Goal: Information Seeking & Learning: Get advice/opinions

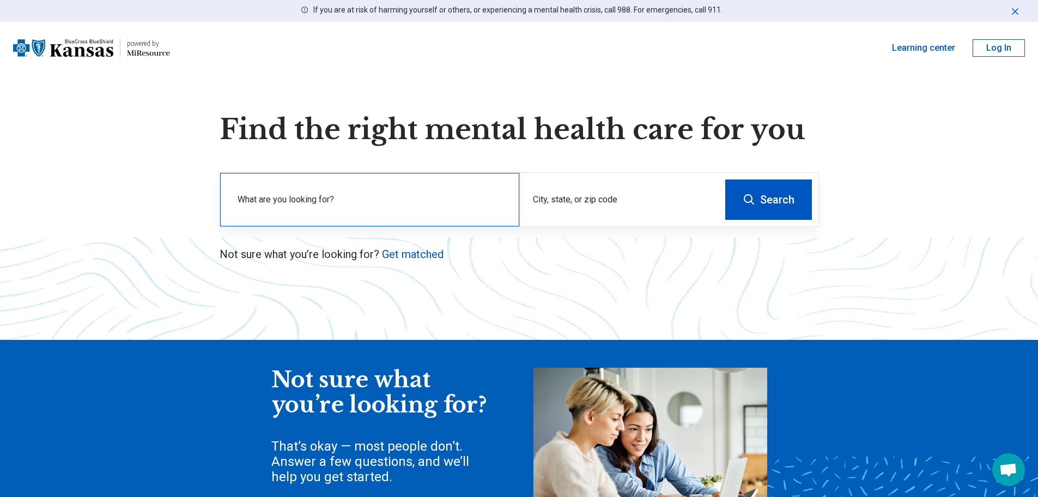
click at [283, 202] on label "What are you looking for?" at bounding box center [372, 199] width 269 height 13
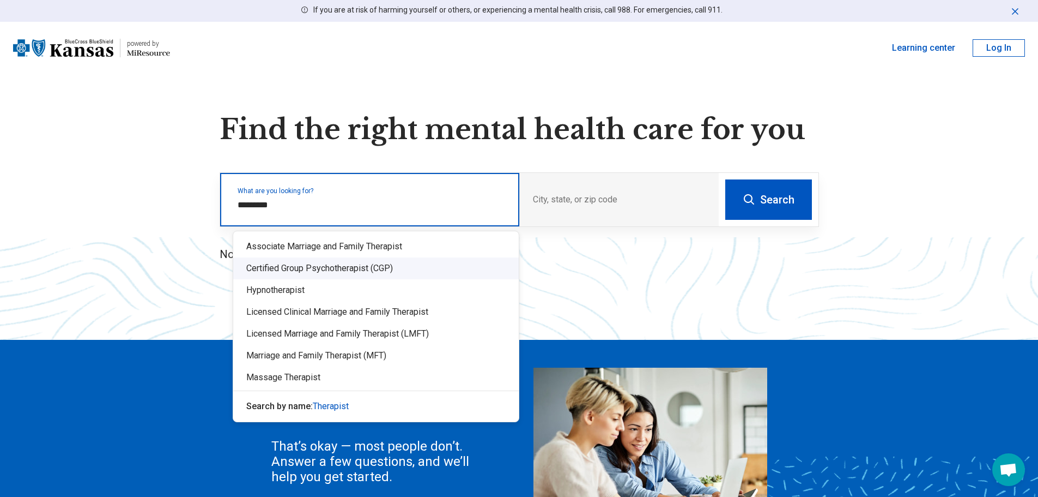
type input "*********"
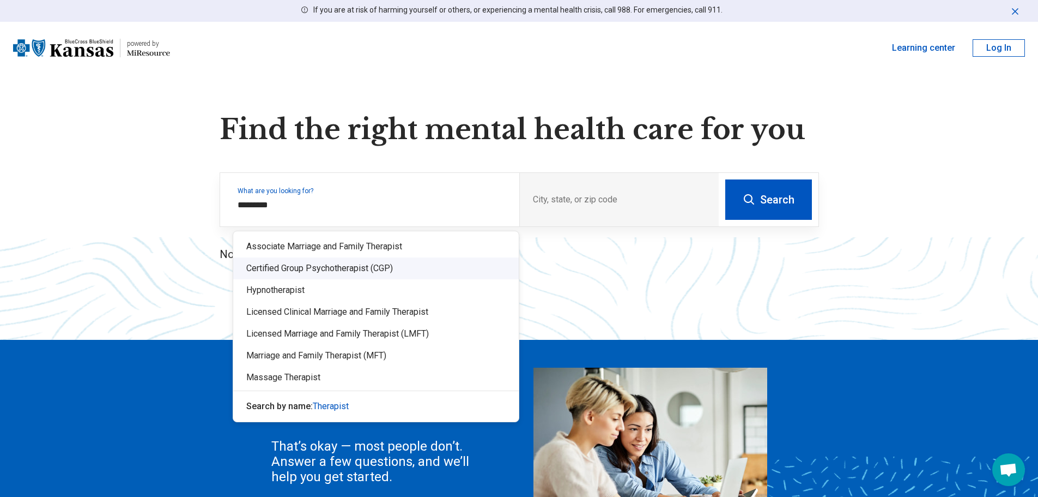
click at [613, 293] on div "Find the right mental health care for you What are you looking for? City, state…" at bounding box center [519, 352] width 1038 height 478
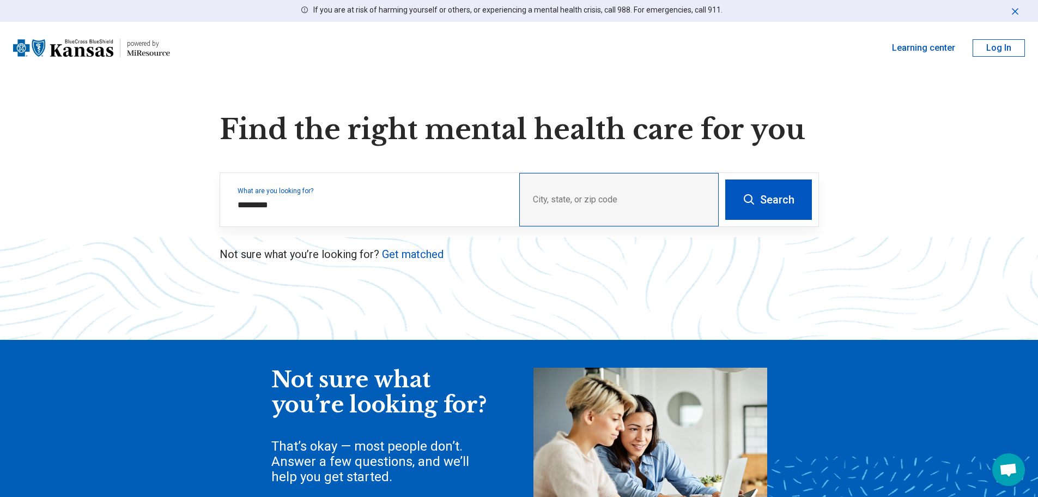
click at [586, 201] on div "City, state, or zip code" at bounding box center [620, 199] width 200 height 53
drag, startPoint x: 416, startPoint y: 192, endPoint x: 467, endPoint y: 192, distance: 50.2
click at [417, 192] on label "What are you looking for?" at bounding box center [372, 191] width 269 height 7
click at [762, 199] on button "Search" at bounding box center [769, 199] width 87 height 40
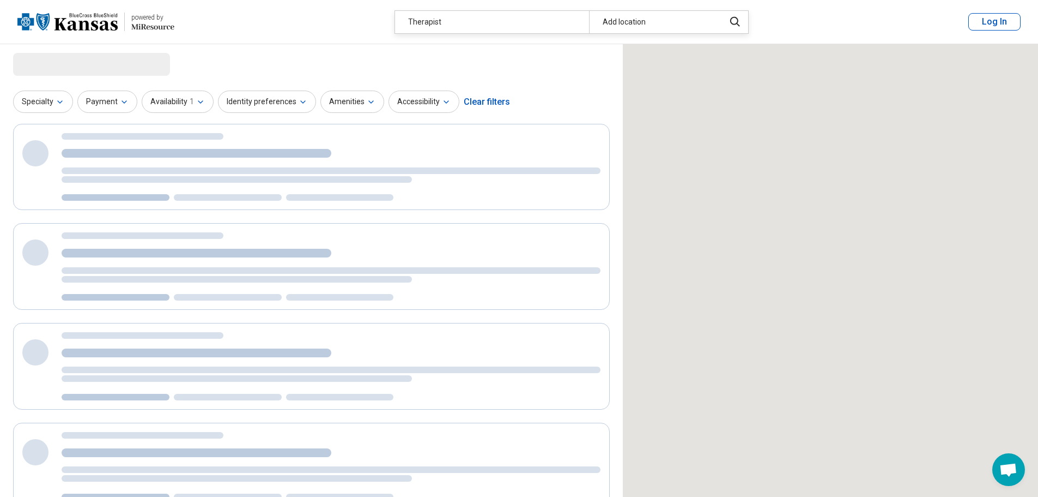
select select "***"
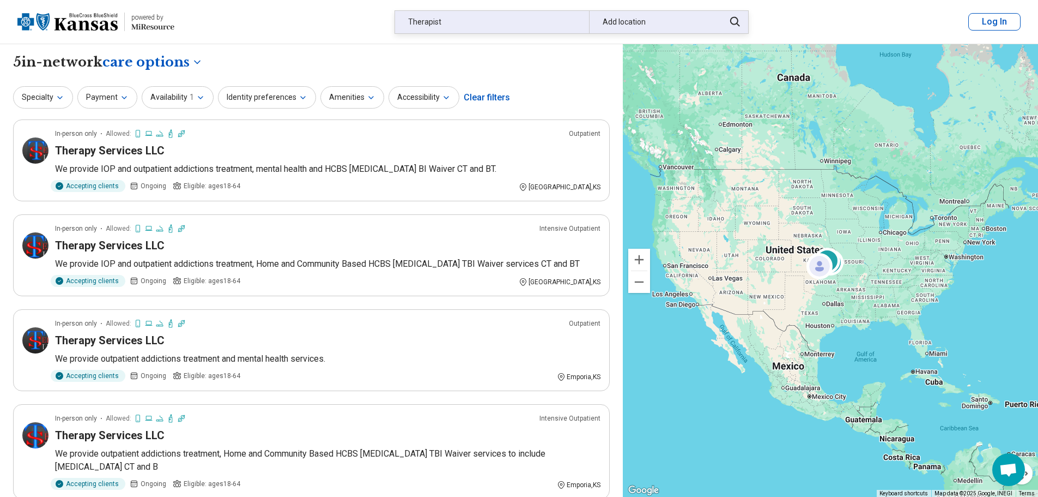
click at [658, 22] on div "Add location" at bounding box center [653, 22] width 129 height 22
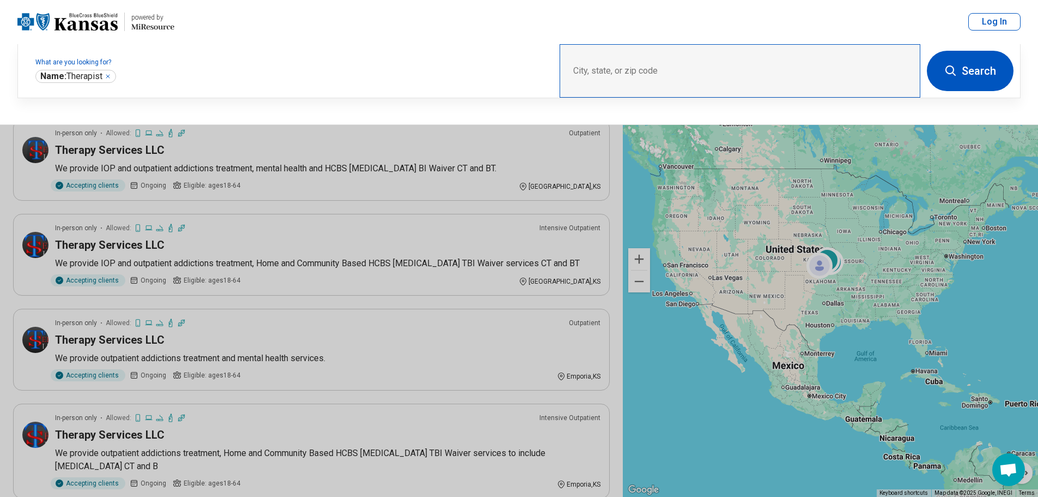
click at [635, 69] on div "City, state, or zip code" at bounding box center [740, 70] width 361 height 53
click at [987, 22] on button "Log In" at bounding box center [995, 21] width 52 height 17
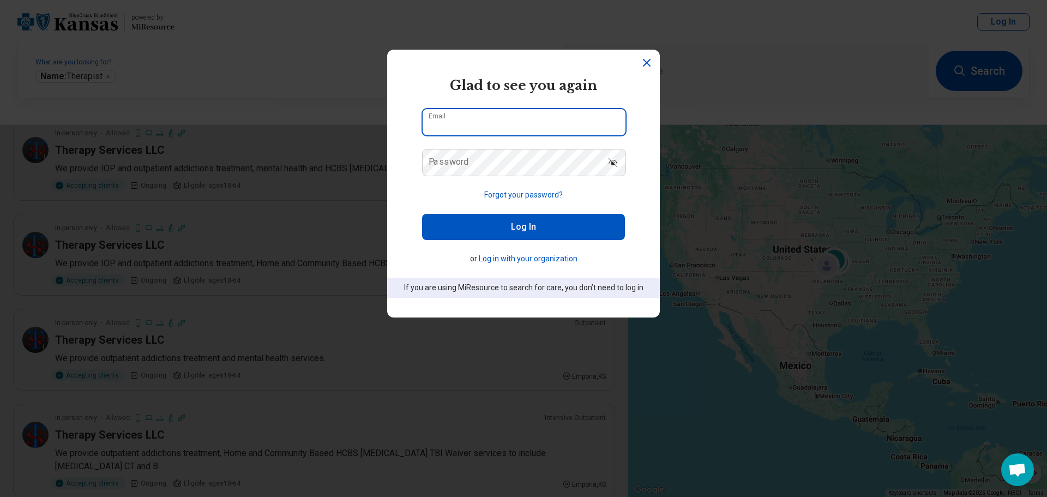
click at [464, 125] on input "Email" at bounding box center [523, 122] width 203 height 26
type input "**********"
drag, startPoint x: 537, startPoint y: 128, endPoint x: 426, endPoint y: 137, distance: 111.5
click at [426, 137] on form "**********" at bounding box center [523, 187] width 203 height 222
click at [516, 260] on button "Log in with your organization" at bounding box center [528, 258] width 99 height 11
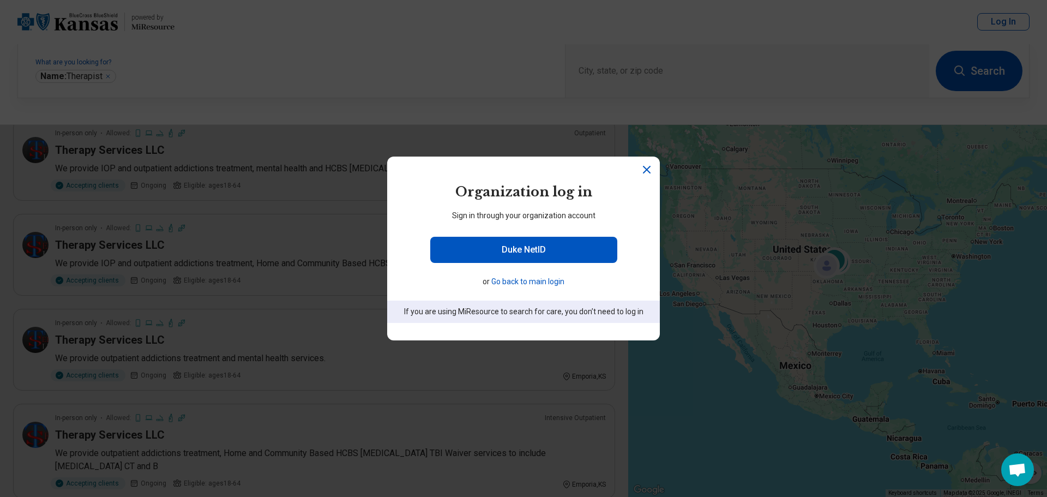
click at [523, 284] on button "Go back to main login" at bounding box center [527, 281] width 73 height 11
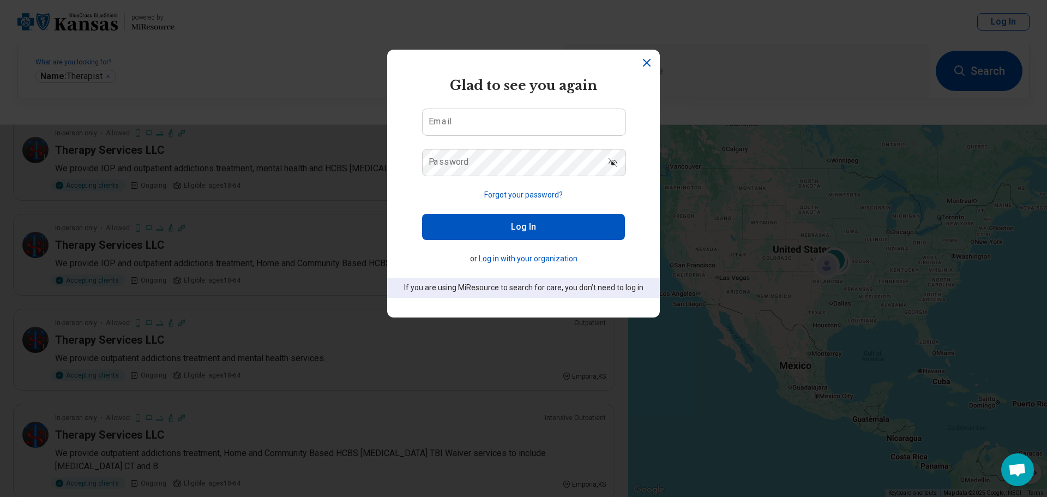
click at [647, 58] on icon "Dismiss" at bounding box center [646, 62] width 13 height 13
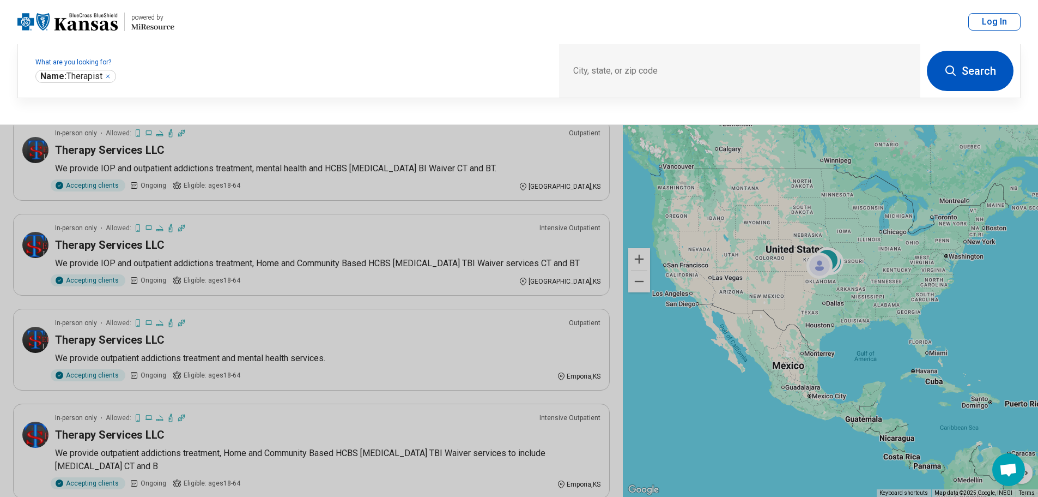
click at [470, 150] on button at bounding box center [519, 248] width 1038 height 497
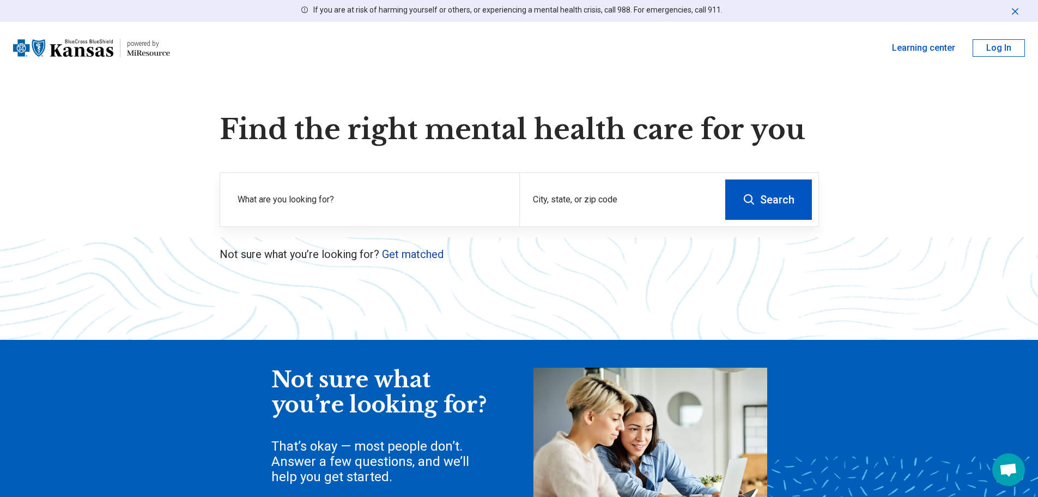
click at [417, 251] on link "Get matched" at bounding box center [413, 253] width 62 height 13
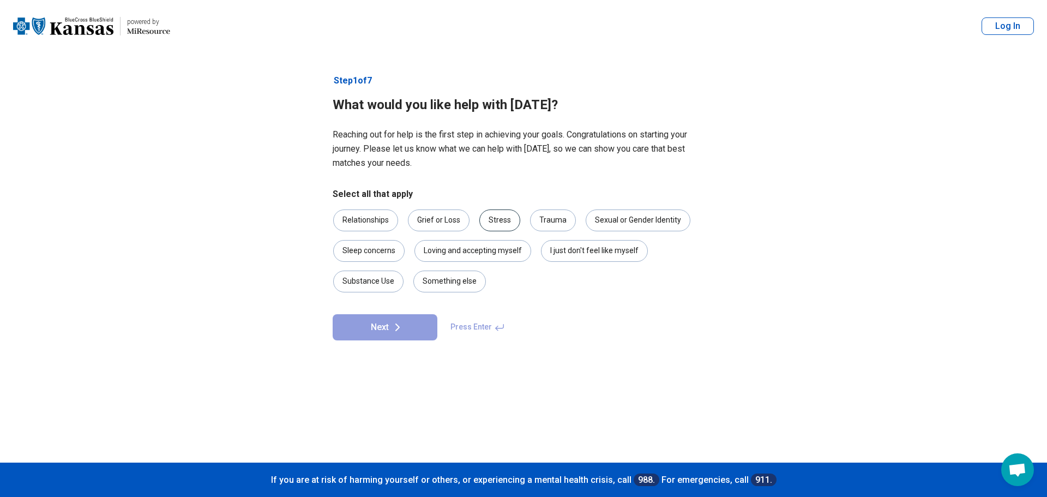
click at [494, 220] on div "Stress" at bounding box center [499, 220] width 41 height 22
click at [540, 219] on div "Trauma" at bounding box center [553, 220] width 46 height 22
click at [591, 248] on div "I just don't feel like myself" at bounding box center [594, 251] width 107 height 22
click at [568, 251] on div "I just don't feel like myself" at bounding box center [594, 251] width 107 height 22
click at [445, 280] on div "Something else" at bounding box center [449, 281] width 73 height 22
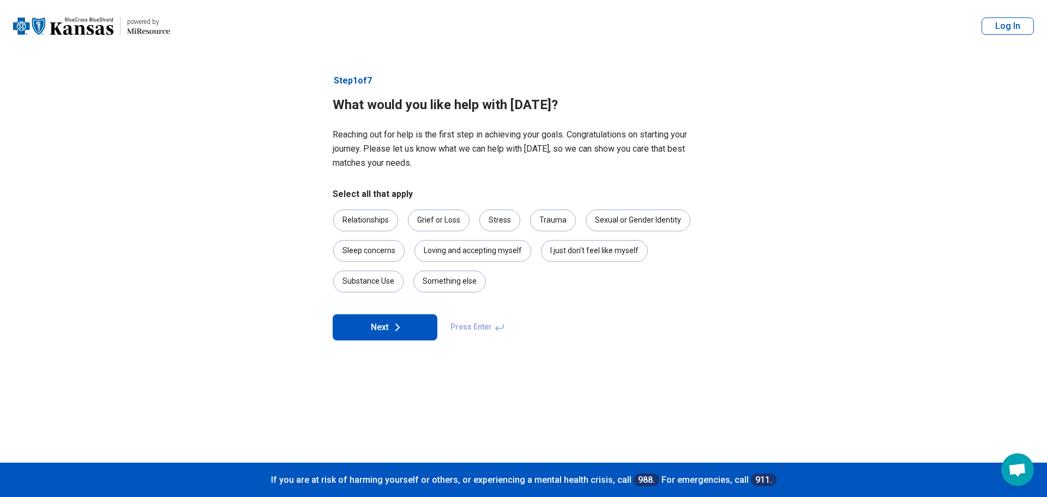
click at [386, 331] on button "Next" at bounding box center [385, 327] width 105 height 26
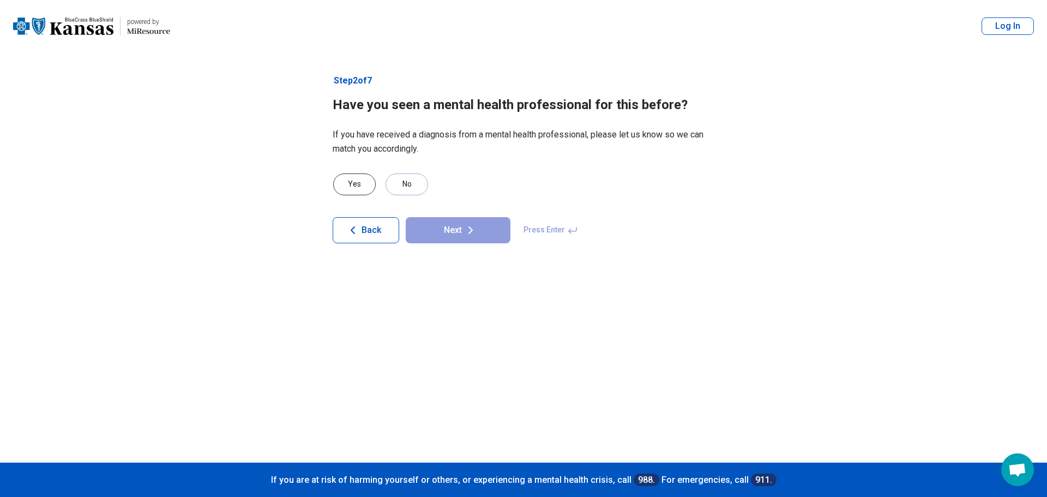
click at [351, 184] on div "Yes" at bounding box center [354, 184] width 43 height 22
click at [480, 230] on button "Next" at bounding box center [458, 230] width 105 height 26
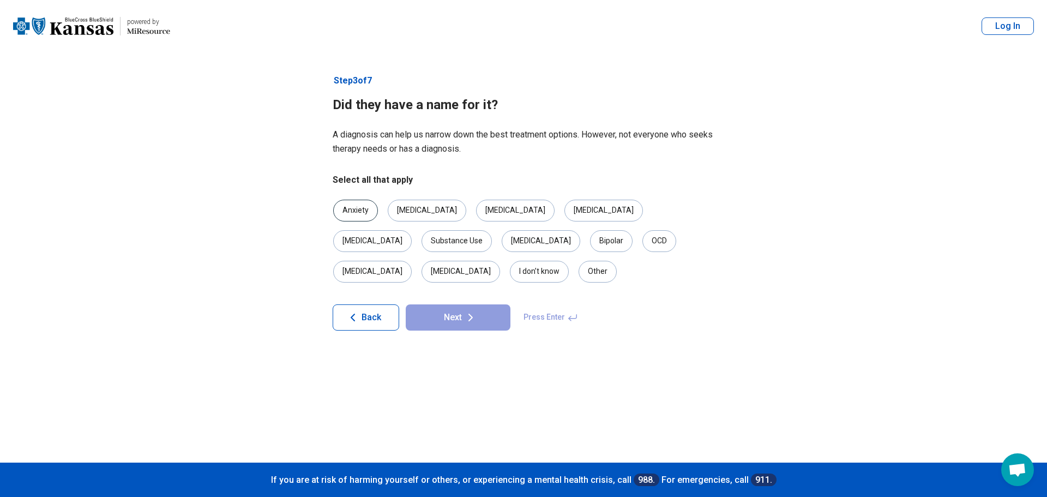
click at [362, 215] on div "Anxiety" at bounding box center [355, 211] width 45 height 22
click at [411, 208] on div "[MEDICAL_DATA]" at bounding box center [427, 211] width 78 height 22
click at [467, 311] on icon at bounding box center [470, 317] width 13 height 13
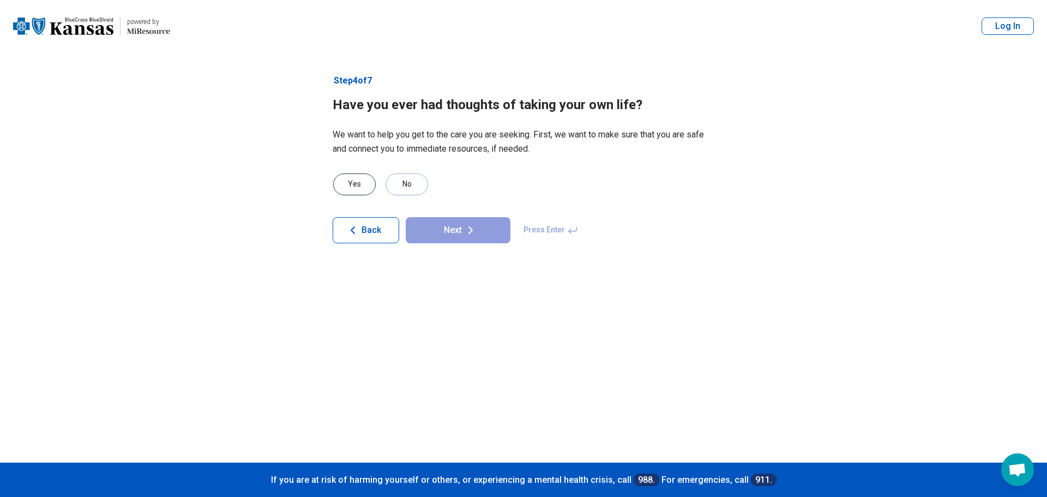
click at [345, 184] on div "Yes" at bounding box center [354, 184] width 43 height 22
click at [460, 227] on button "Next" at bounding box center [458, 230] width 105 height 26
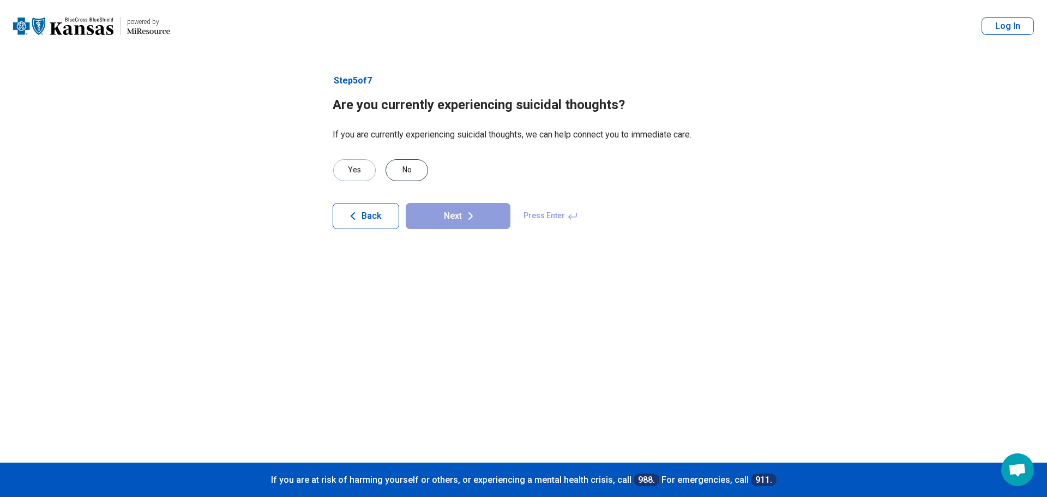
click at [409, 172] on div "No" at bounding box center [406, 170] width 43 height 22
click at [466, 216] on icon at bounding box center [470, 215] width 13 height 13
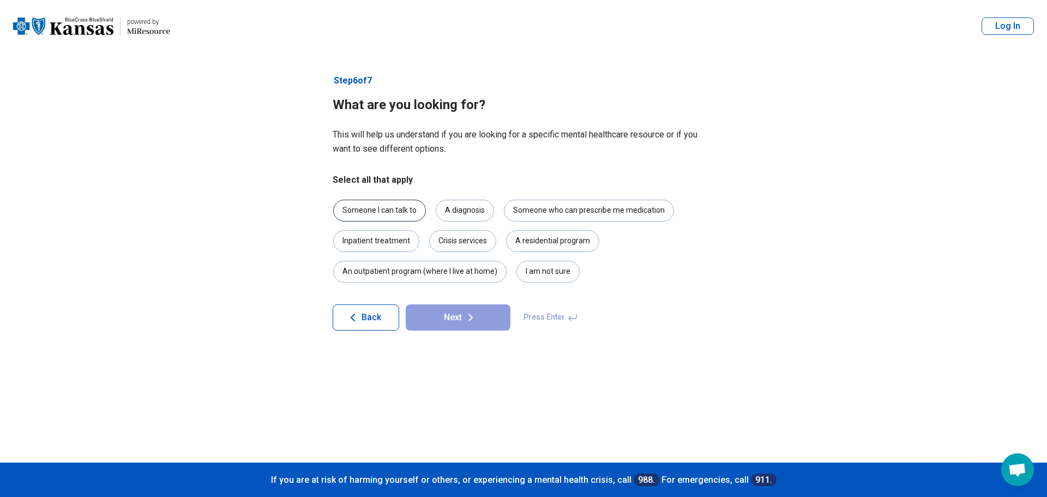
click at [398, 207] on div "Someone I can talk to" at bounding box center [379, 211] width 93 height 22
click at [450, 206] on div "A diagnosis" at bounding box center [465, 211] width 58 height 22
click at [532, 206] on div "Someone who can prescribe me medication" at bounding box center [589, 211] width 170 height 22
click at [542, 271] on div "I am not sure" at bounding box center [547, 272] width 63 height 22
click at [459, 322] on button "Next" at bounding box center [458, 317] width 105 height 26
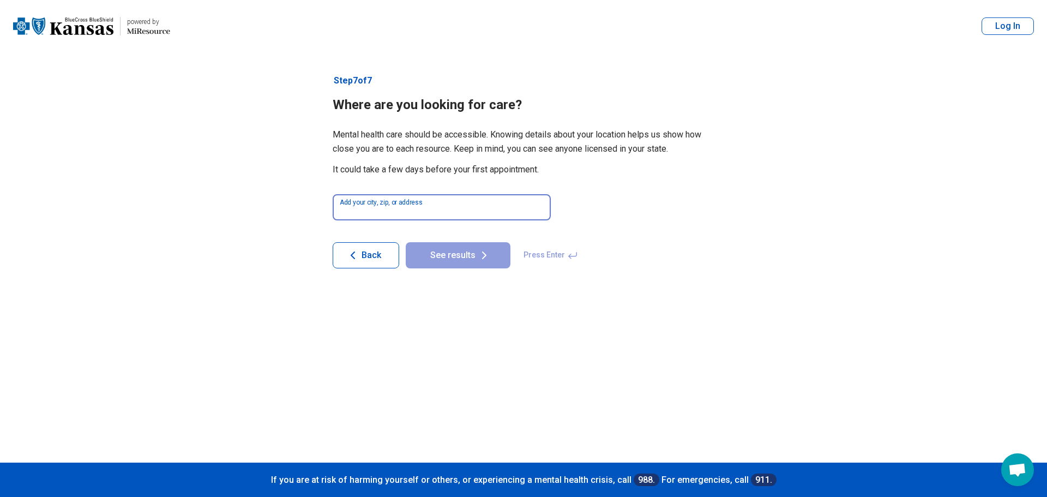
click at [436, 206] on input at bounding box center [442, 207] width 218 height 26
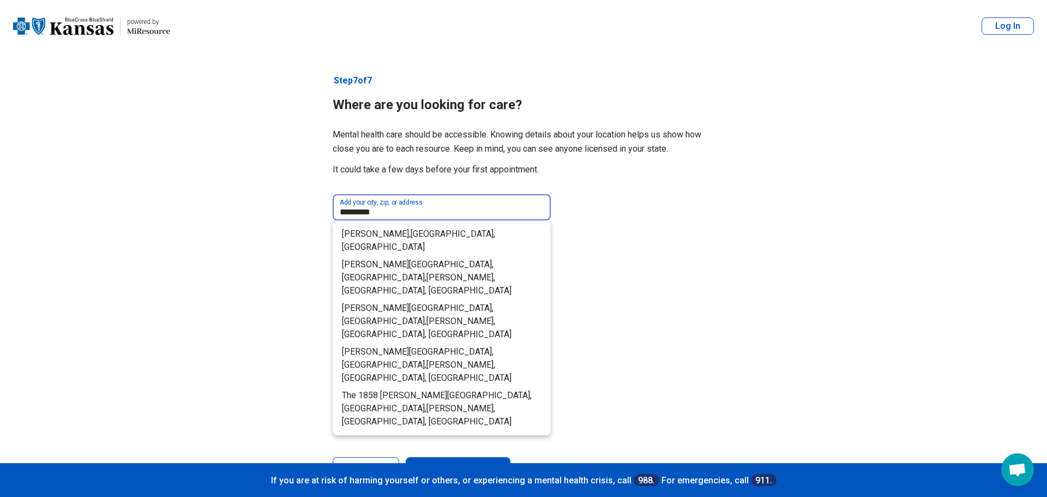
drag, startPoint x: 376, startPoint y: 210, endPoint x: 304, endPoint y: 206, distance: 72.1
click at [306, 204] on main "powered by Miresource logo powered by Miresource logo Log In Step 7 of 7 Where …" at bounding box center [523, 269] width 1047 height 539
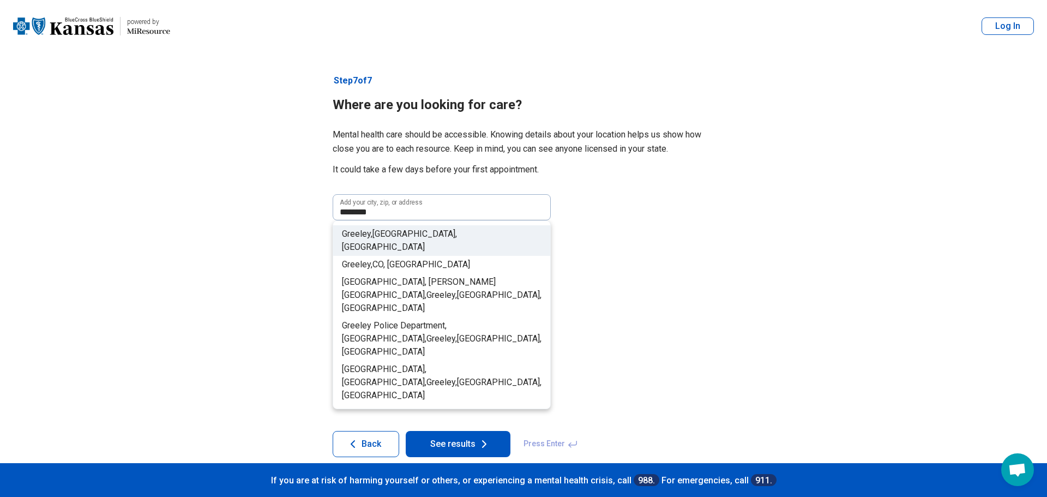
click at [366, 231] on span "Greeley," at bounding box center [357, 233] width 31 height 10
type input "**********"
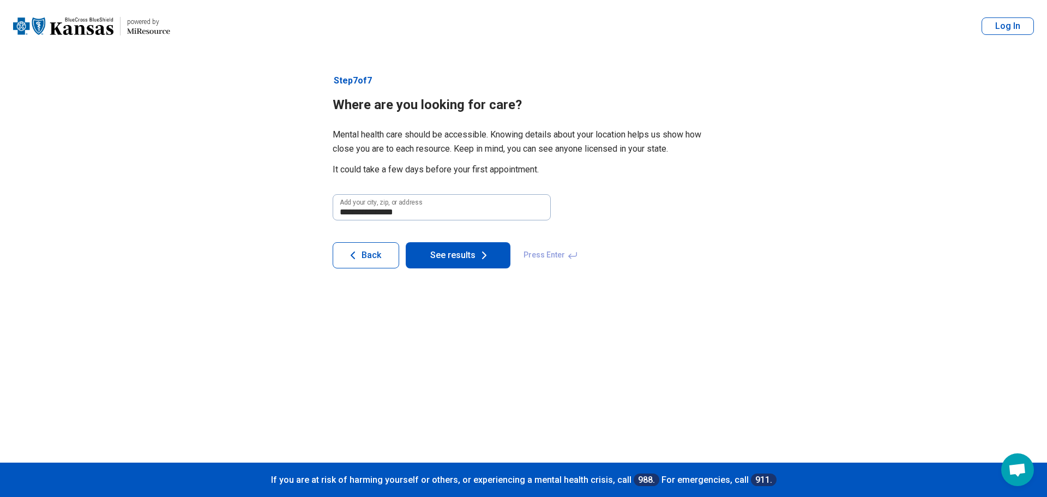
drag, startPoint x: 463, startPoint y: 249, endPoint x: 528, endPoint y: 258, distance: 65.1
click at [464, 248] on button "See results" at bounding box center [458, 255] width 105 height 26
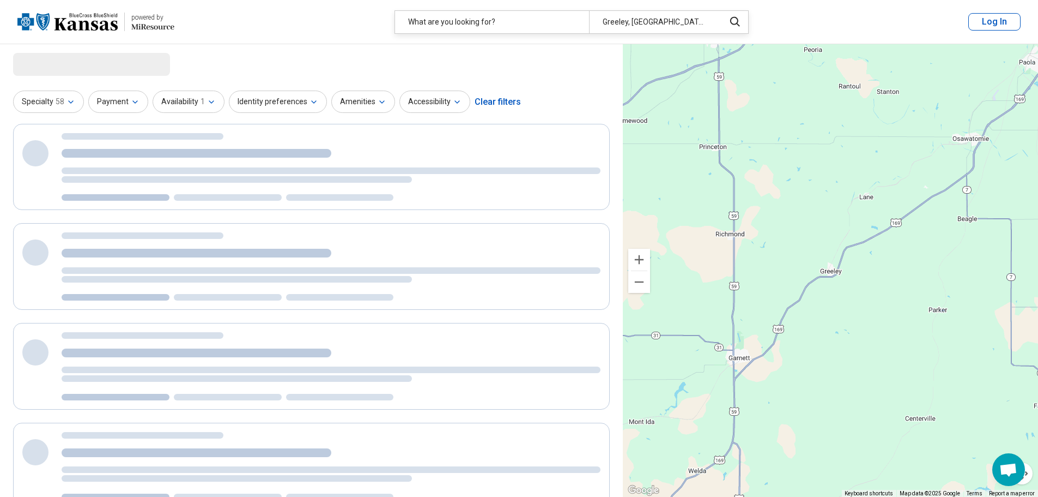
select select "***"
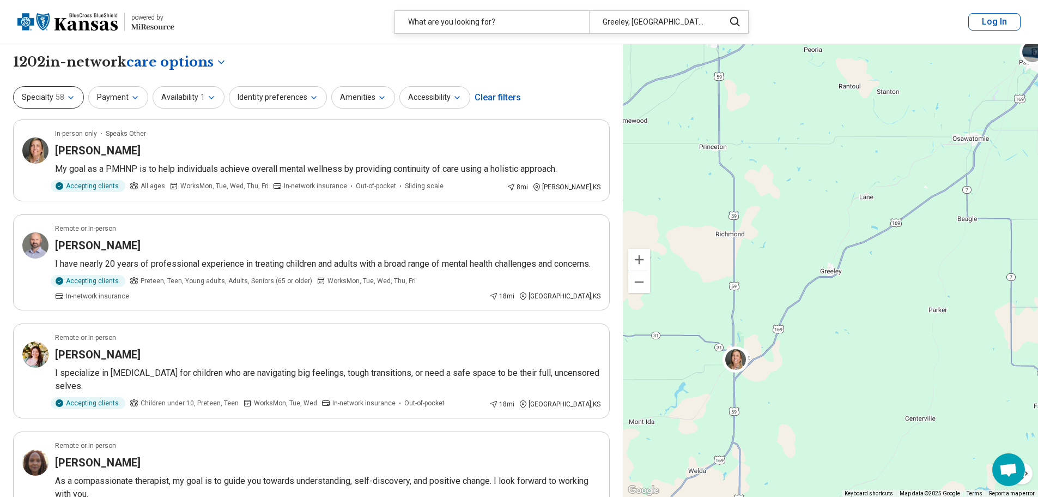
click at [72, 98] on icon "button" at bounding box center [71, 97] width 9 height 9
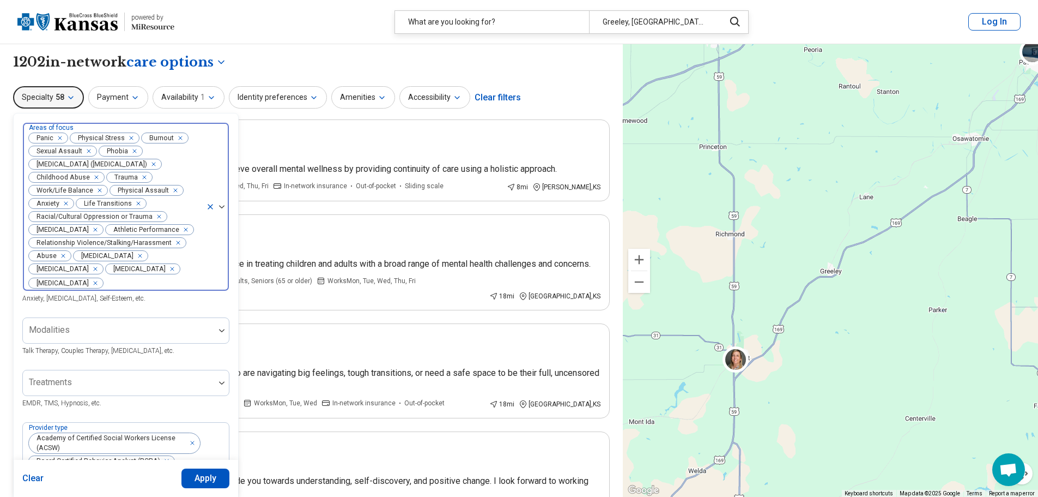
click at [86, 150] on icon "Remove [object Object]" at bounding box center [86, 151] width 4 height 4
click at [66, 150] on div "Remove [object Object]" at bounding box center [62, 150] width 13 height 13
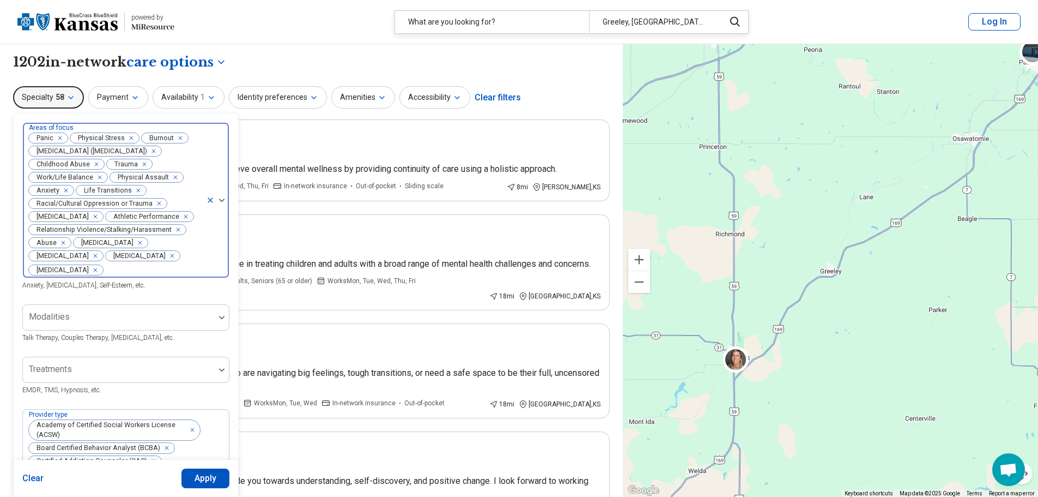
click at [174, 178] on div "Remove [object Object]" at bounding box center [173, 177] width 13 height 13
click at [89, 189] on icon "Remove [object Object]" at bounding box center [88, 190] width 8 height 8
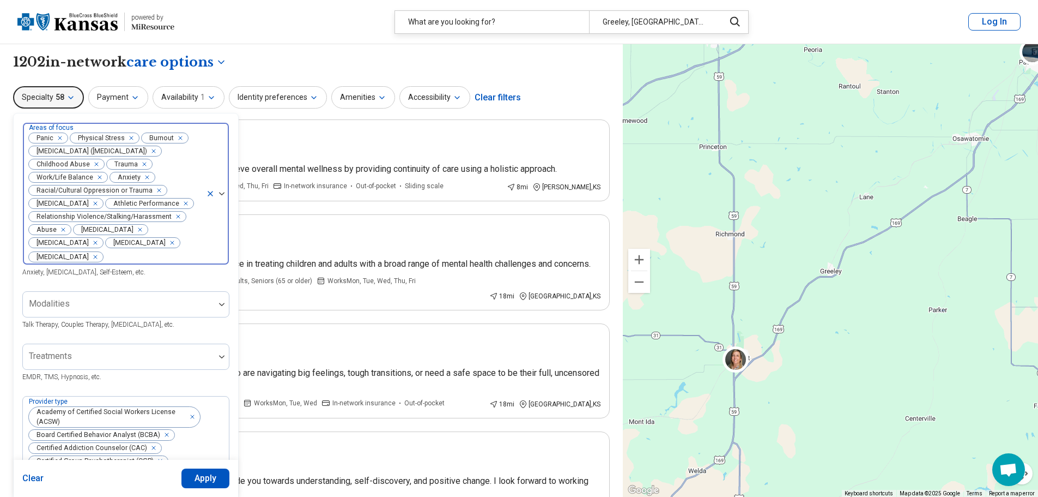
click at [156, 191] on icon "Remove [object Object]" at bounding box center [157, 190] width 8 height 8
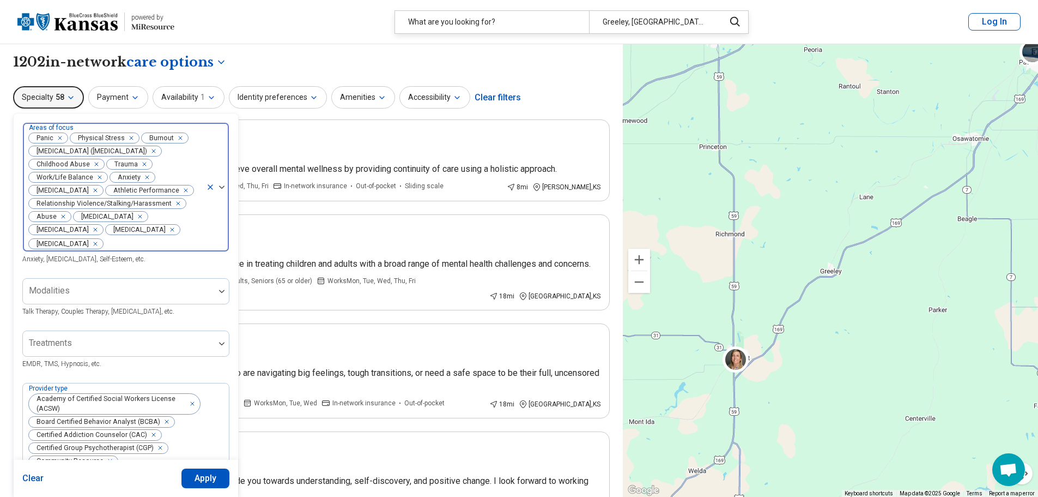
click at [179, 194] on icon "Remove [object Object]" at bounding box center [183, 190] width 8 height 8
click at [177, 202] on div "Remove [object Object]" at bounding box center [176, 203] width 13 height 13
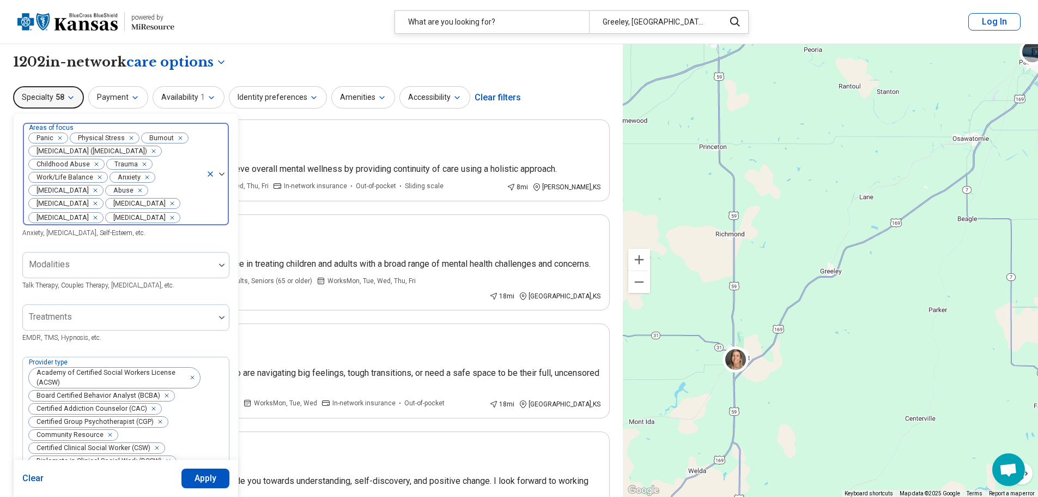
click at [96, 203] on icon "Remove [object Object]" at bounding box center [93, 204] width 8 height 8
click at [215, 263] on div at bounding box center [222, 264] width 14 height 3
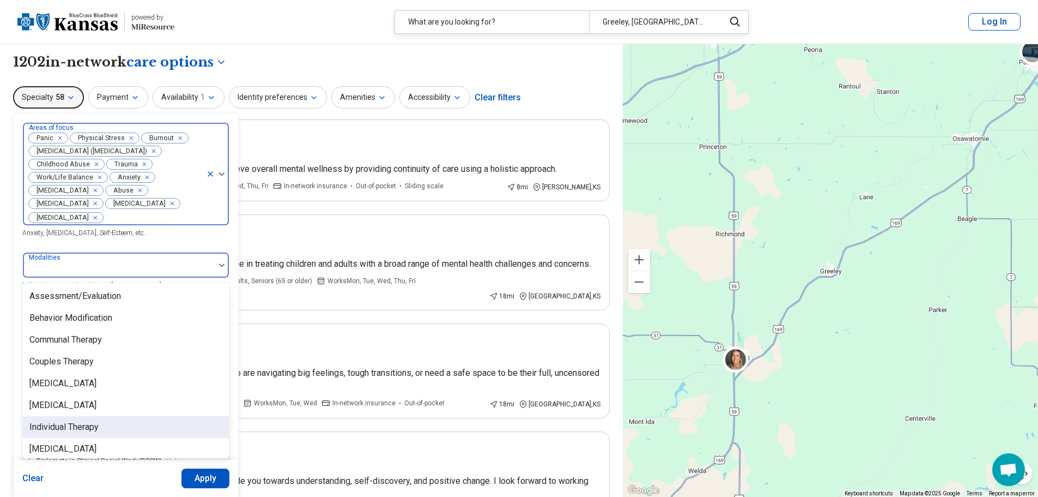
click at [73, 427] on div "Individual Therapy" at bounding box center [63, 426] width 69 height 13
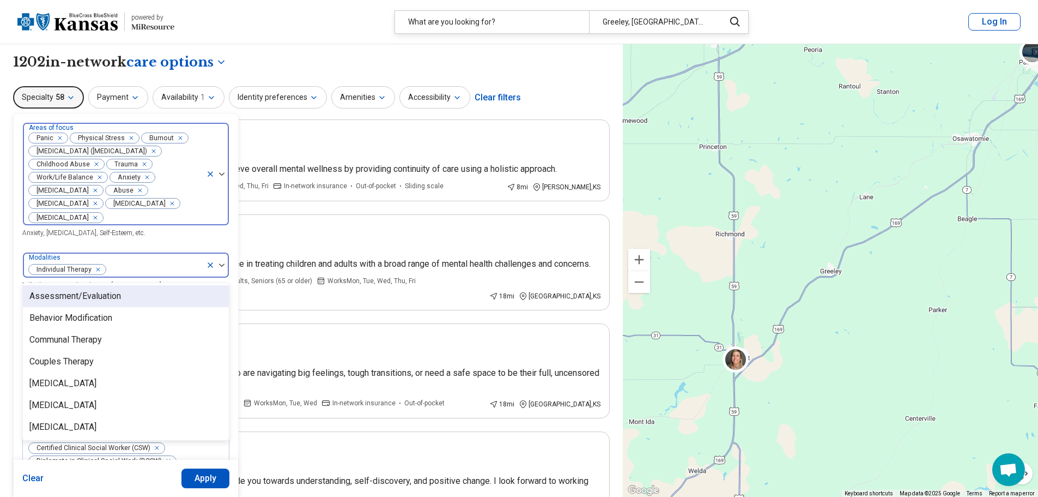
click at [93, 297] on div "Assessment/Evaluation" at bounding box center [75, 295] width 92 height 13
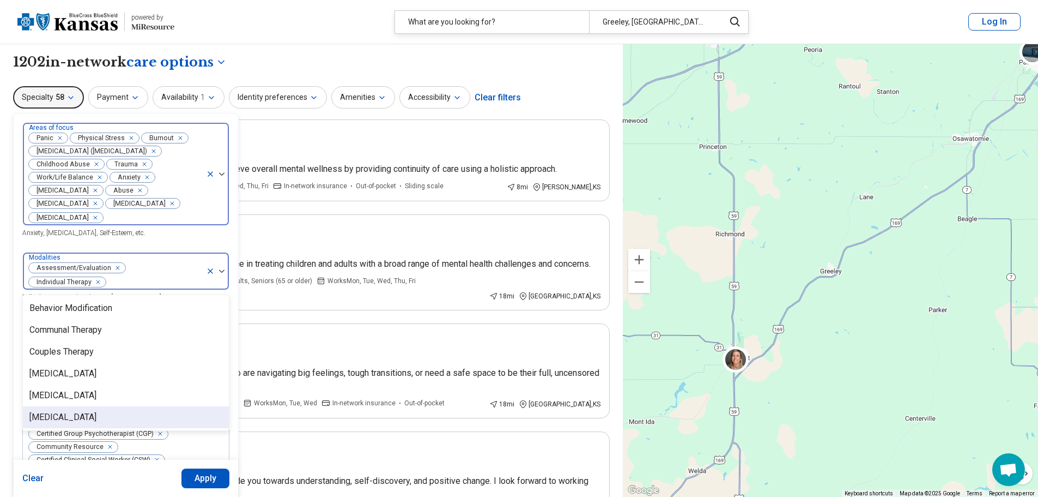
click at [92, 416] on div "Medication Management" at bounding box center [62, 416] width 67 height 13
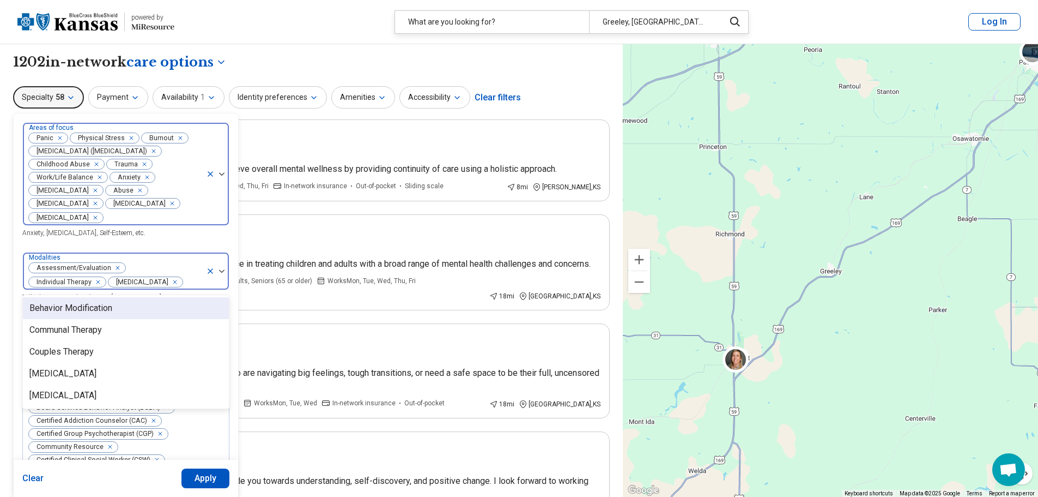
click at [203, 233] on div "Areas of focus Panic Physical Stress Burnout Posttraumatic Stress Disorder (PTS…" at bounding box center [125, 180] width 207 height 117
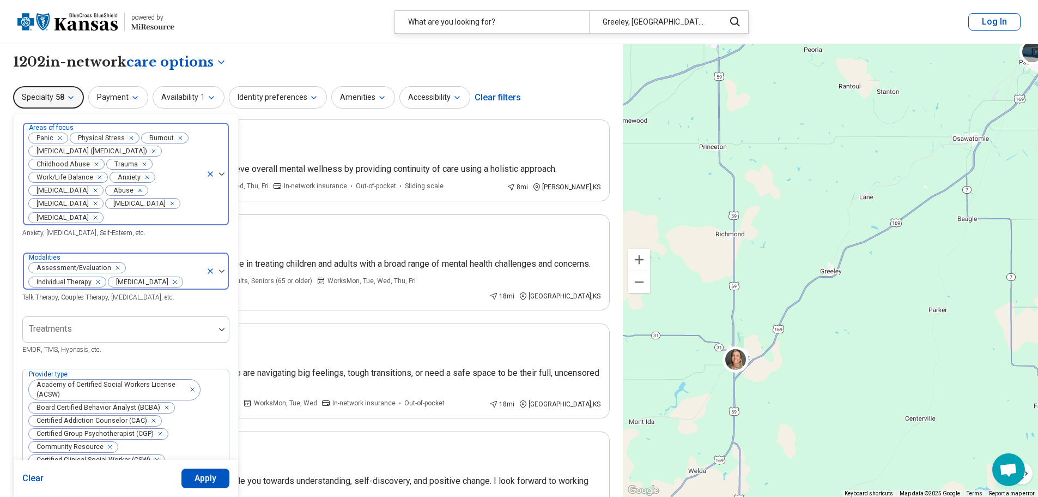
click at [222, 273] on img at bounding box center [221, 270] width 5 height 3
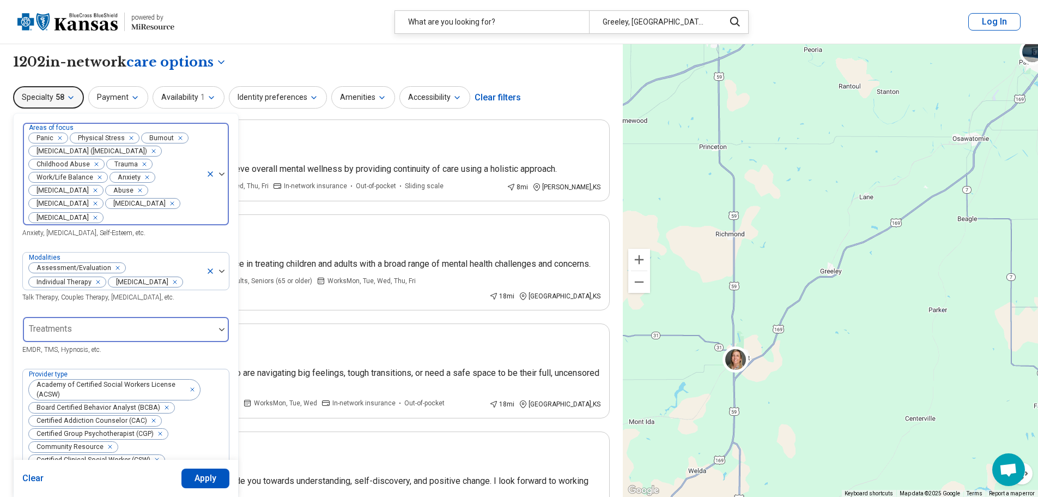
click at [181, 341] on div at bounding box center [118, 333] width 183 height 15
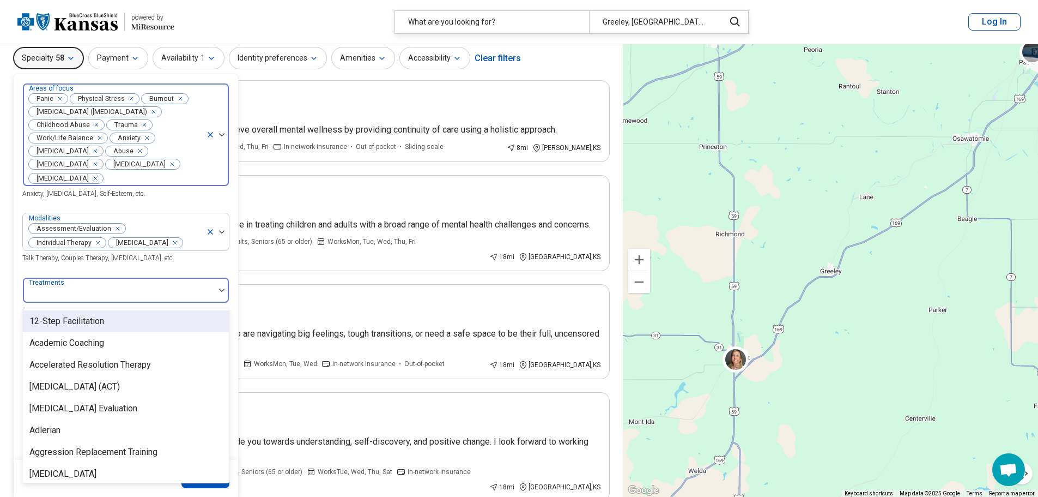
scroll to position [43, 0]
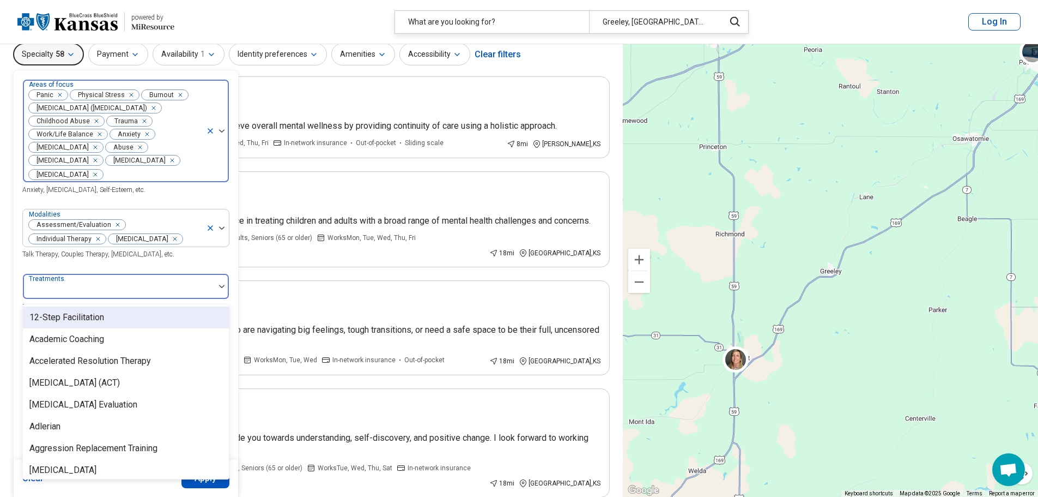
click at [190, 260] on div "Modalities Assessment/Evaluation Individual Therapy Medication Management Talk …" at bounding box center [125, 234] width 207 height 51
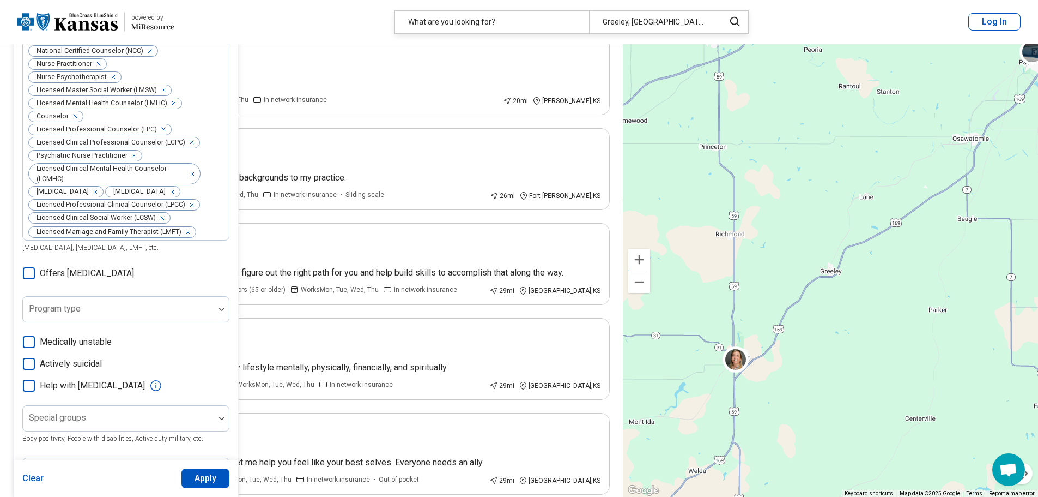
scroll to position [643, 0]
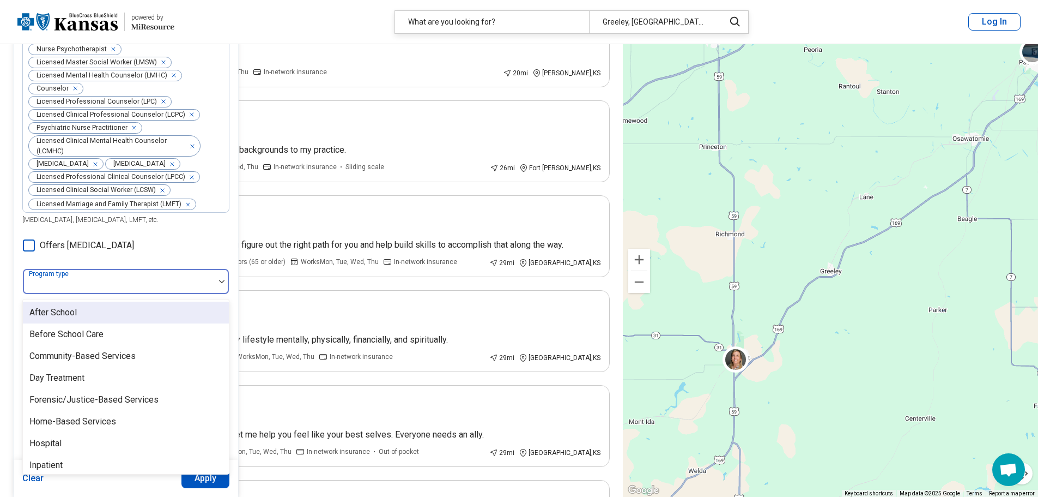
click at [215, 271] on div at bounding box center [222, 281] width 14 height 25
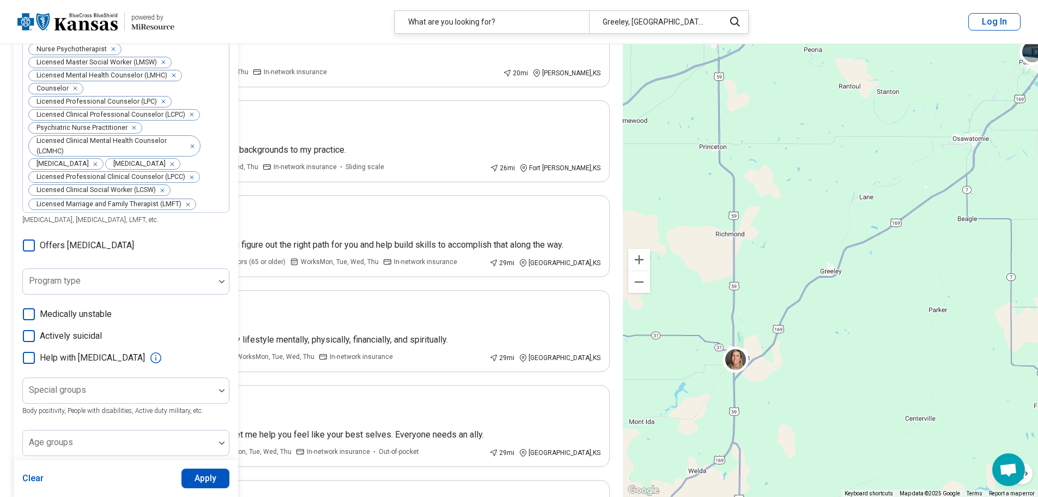
click at [221, 378] on div at bounding box center [222, 390] width 14 height 25
click at [220, 430] on div at bounding box center [222, 442] width 14 height 25
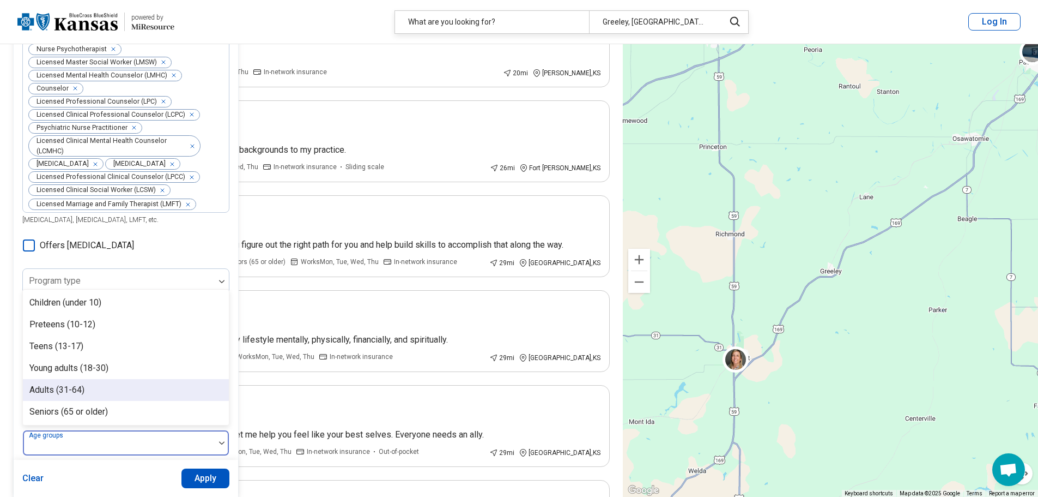
click at [105, 379] on div "Adults (31-64)" at bounding box center [126, 390] width 206 height 22
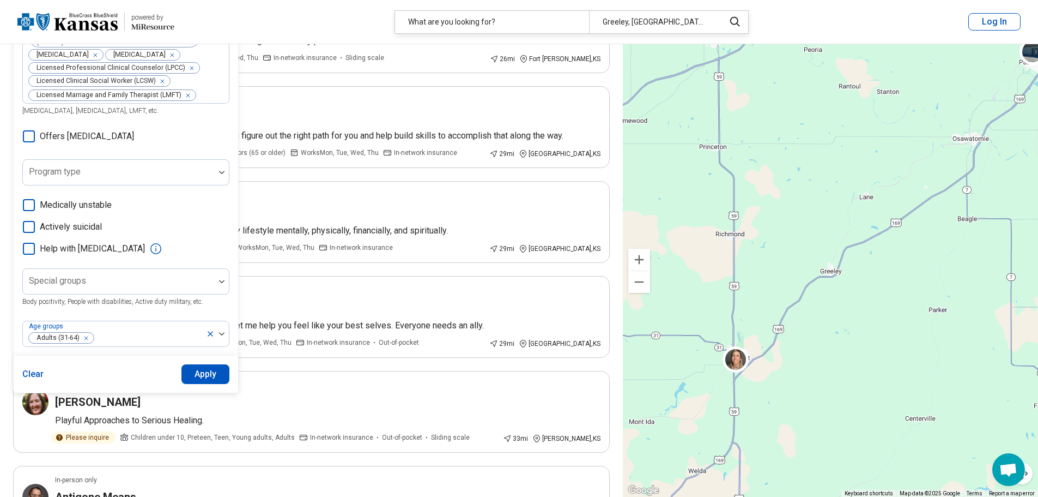
click at [195, 364] on button "Apply" at bounding box center [206, 374] width 49 height 20
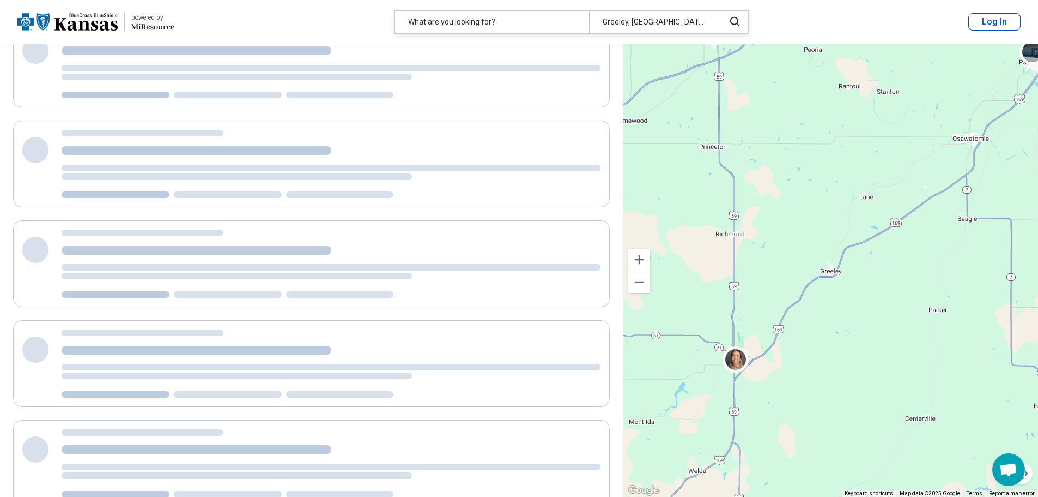
scroll to position [0, 0]
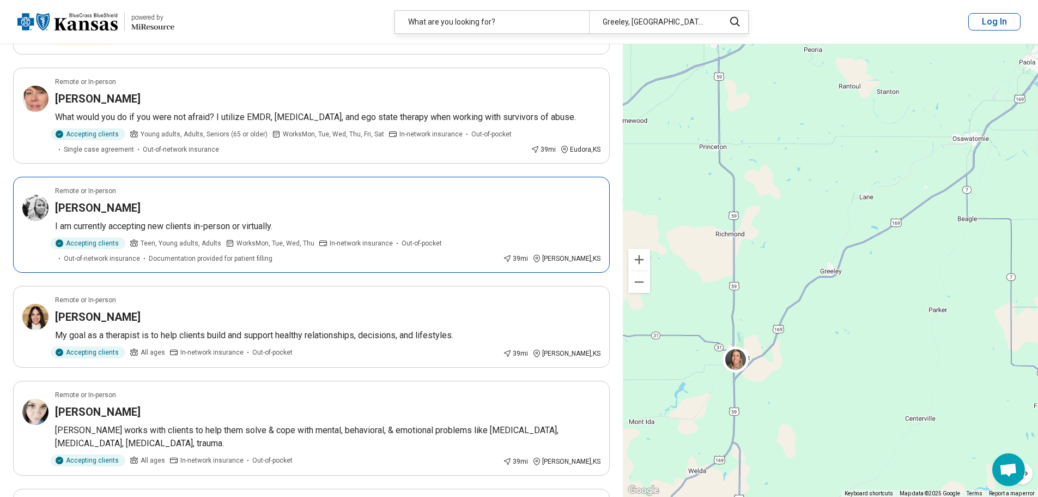
scroll to position [654, 0]
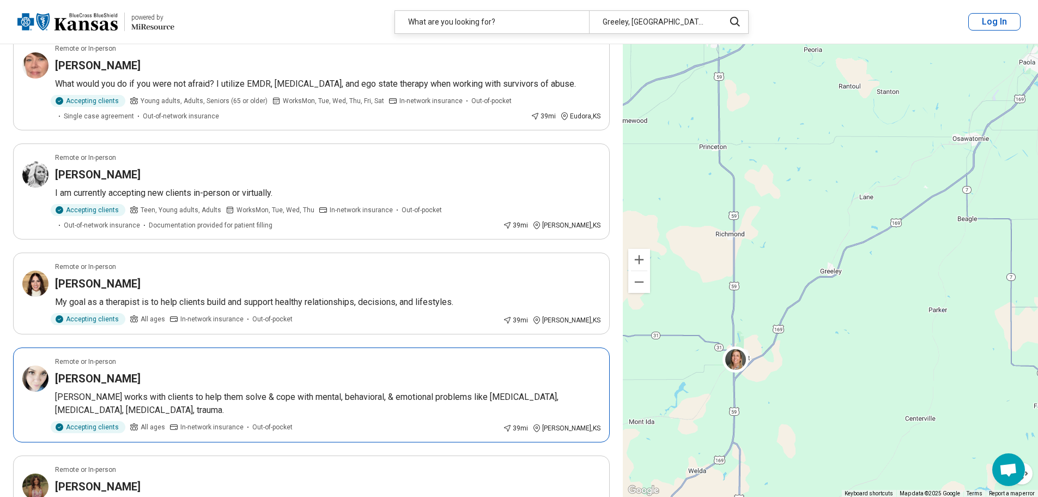
click at [228, 374] on div "Leigha Schmalstieg" at bounding box center [328, 378] width 546 height 15
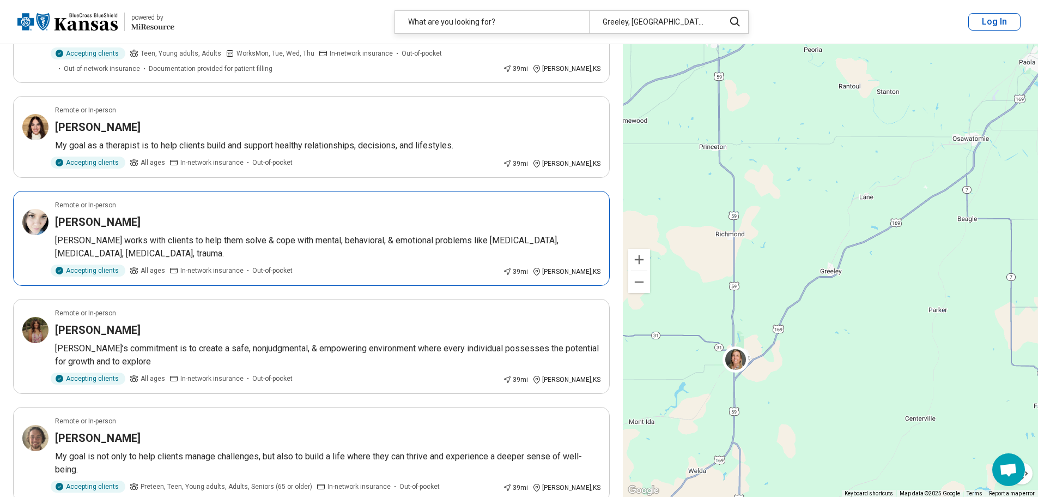
scroll to position [818, 0]
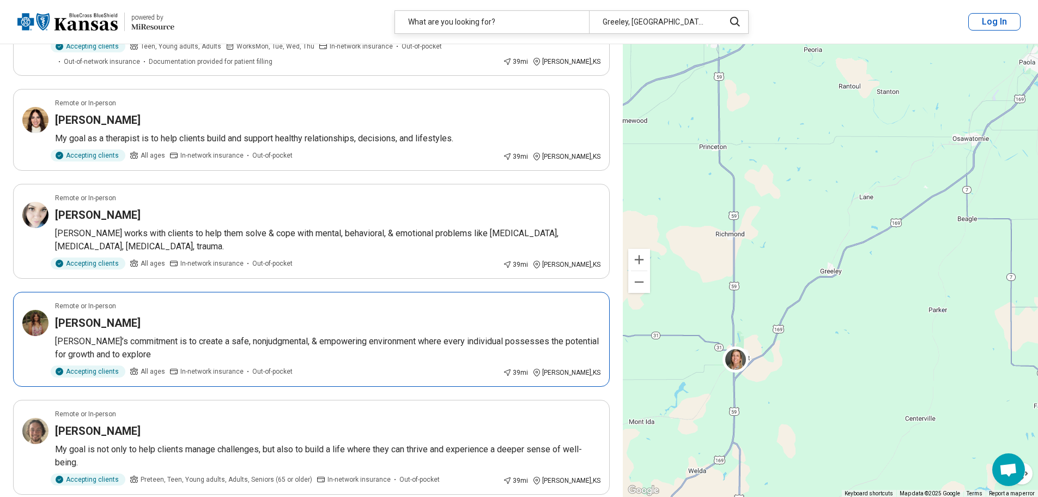
click at [298, 318] on div "Candice Baker" at bounding box center [328, 322] width 546 height 15
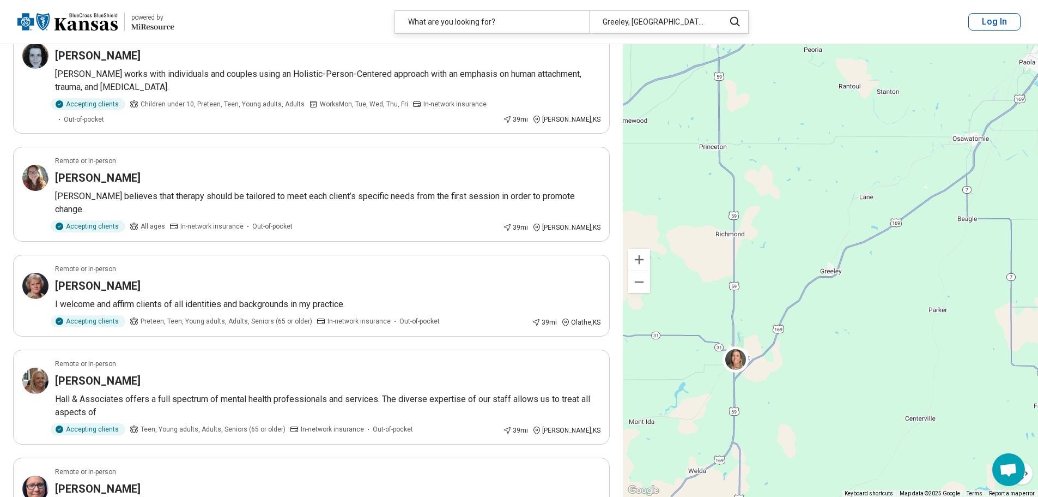
scroll to position [1417, 0]
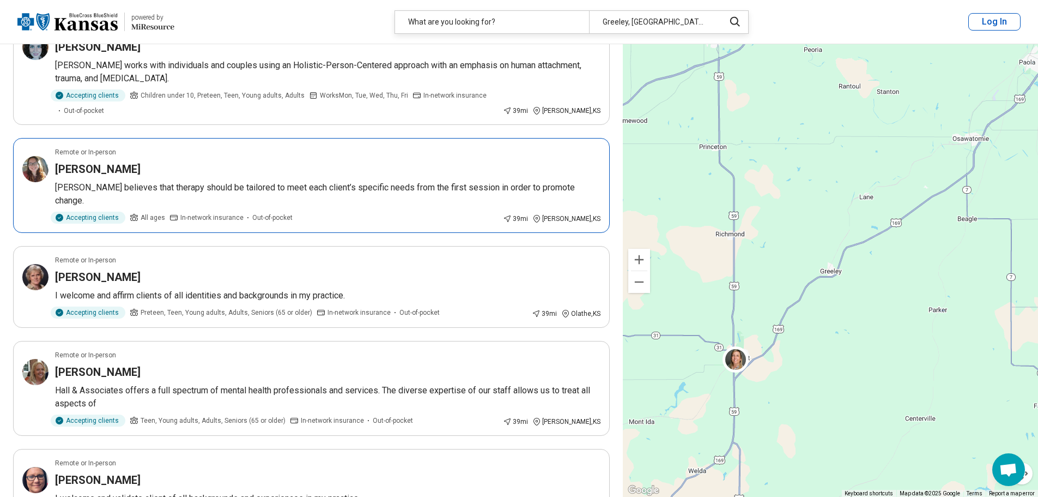
click at [343, 212] on div "Accepting clients All ages In-network insurance Out-of-pocket" at bounding box center [277, 218] width 444 height 12
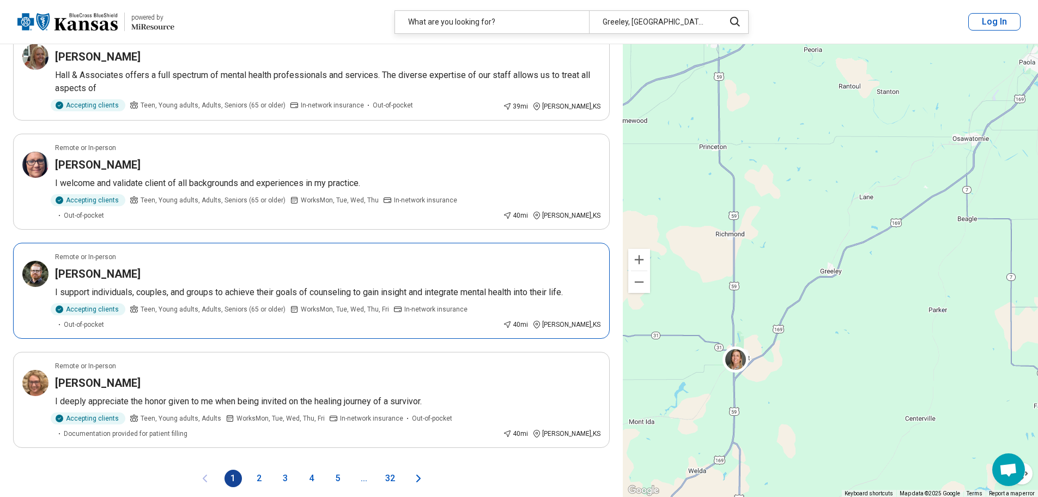
scroll to position [1799, 0]
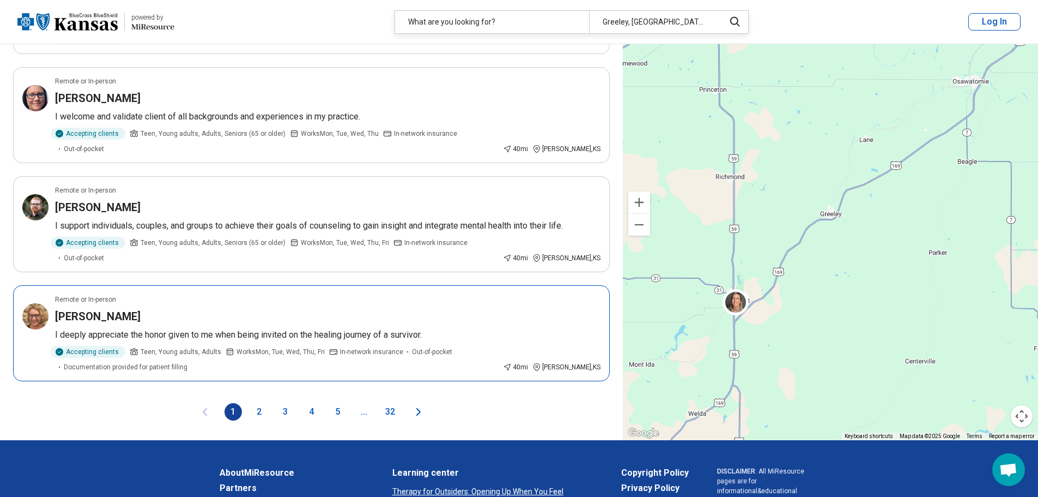
click at [166, 285] on article "Remote or In-person Jennifer Greever I deeply appreciate the honor given to me …" at bounding box center [311, 333] width 597 height 96
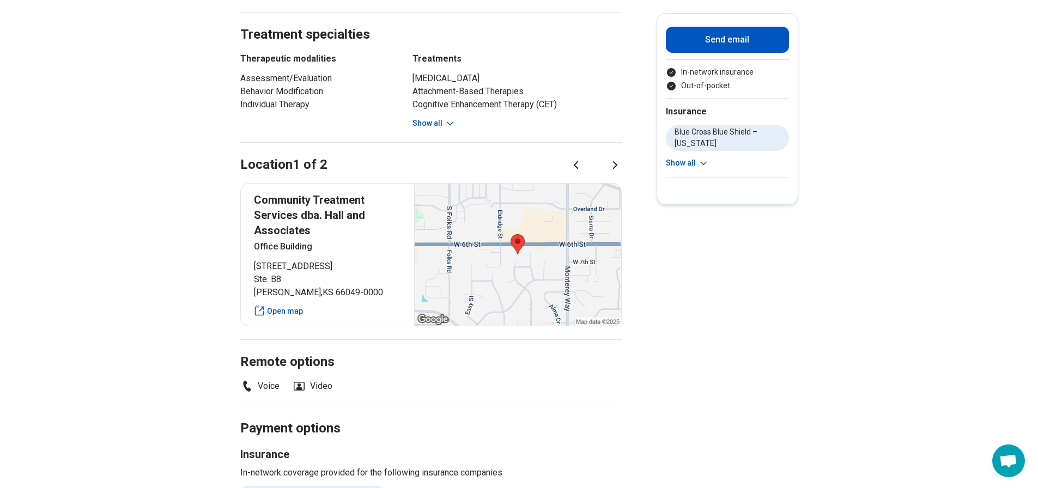
scroll to position [600, 0]
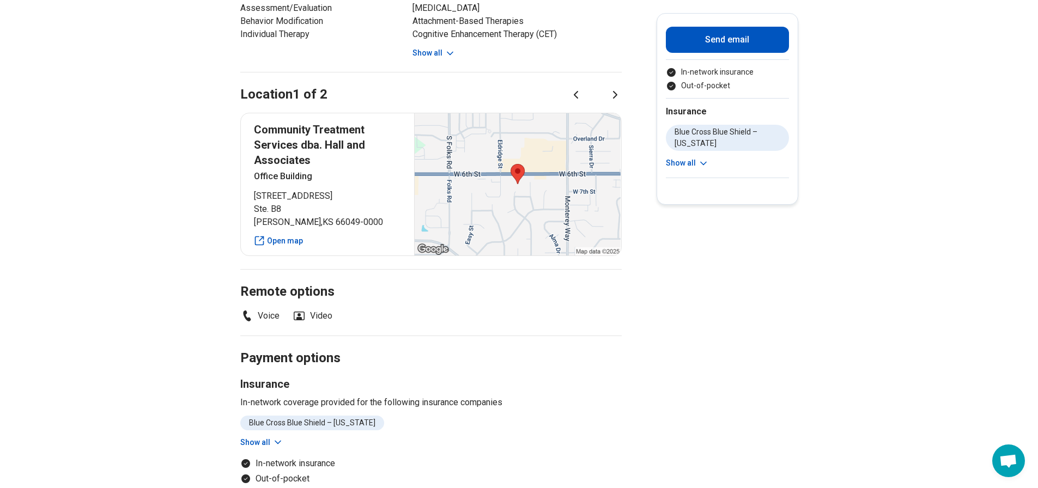
click at [619, 88] on icon at bounding box center [615, 94] width 13 height 13
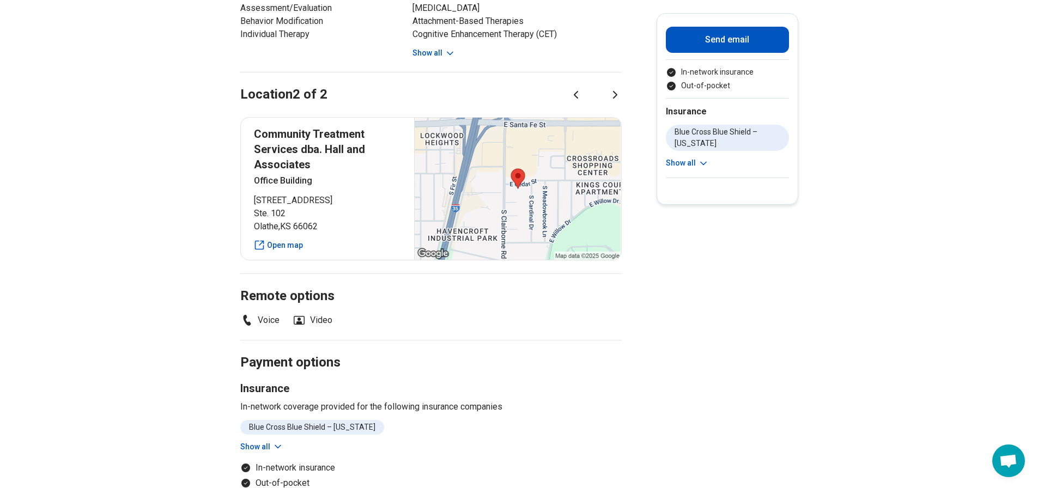
click at [579, 88] on icon at bounding box center [576, 94] width 13 height 13
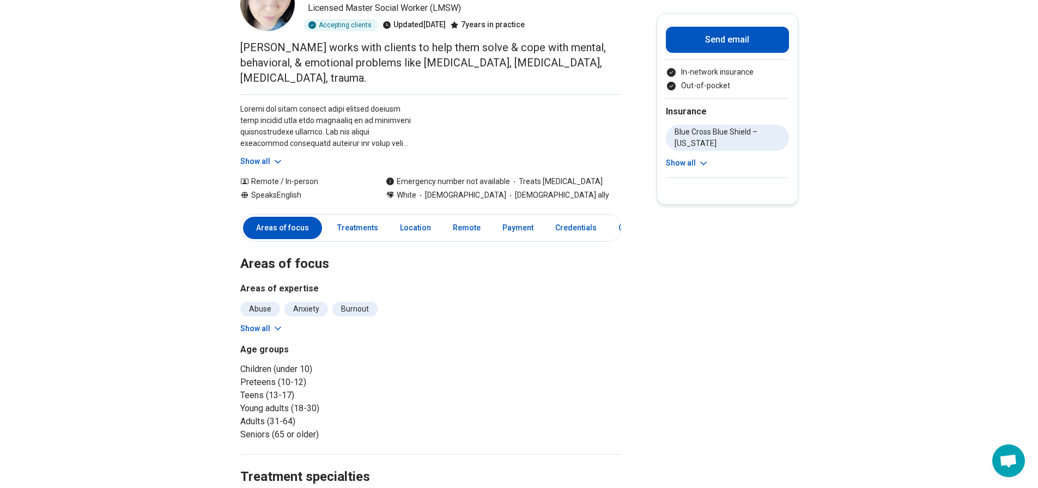
scroll to position [0, 0]
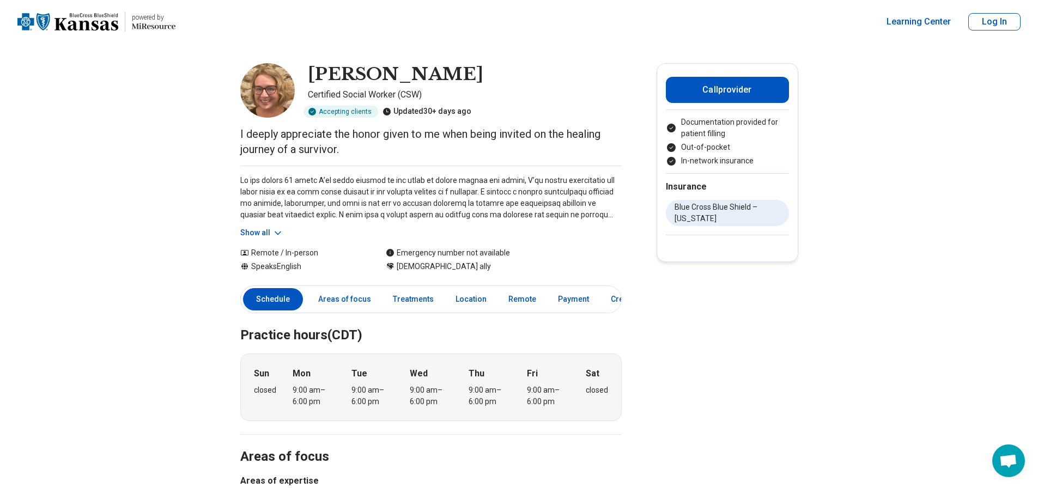
click at [276, 232] on icon at bounding box center [278, 233] width 11 height 11
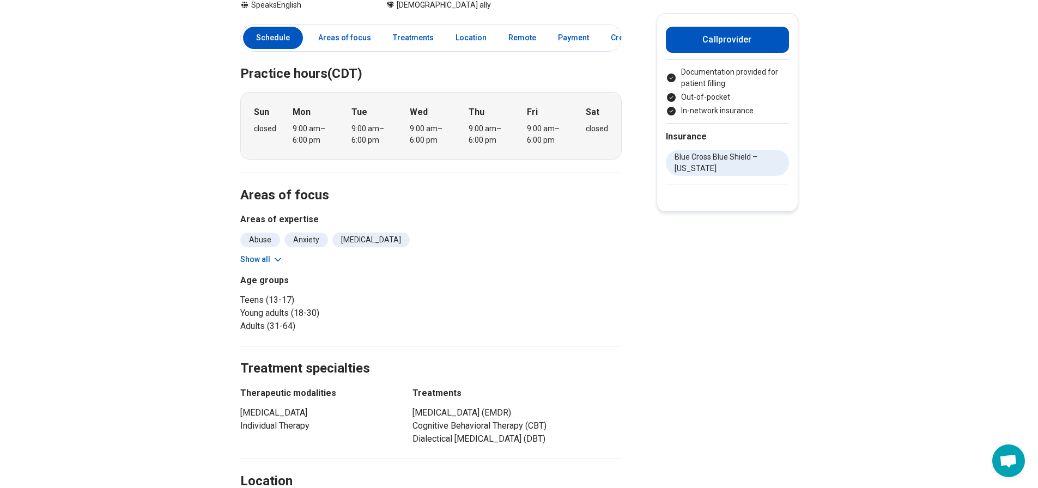
scroll to position [382, 0]
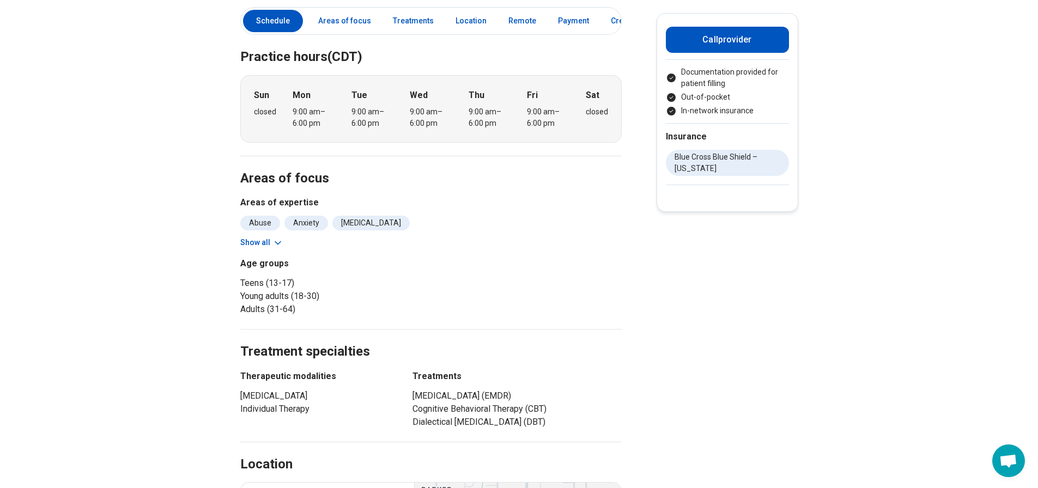
click at [278, 246] on icon at bounding box center [278, 243] width 11 height 11
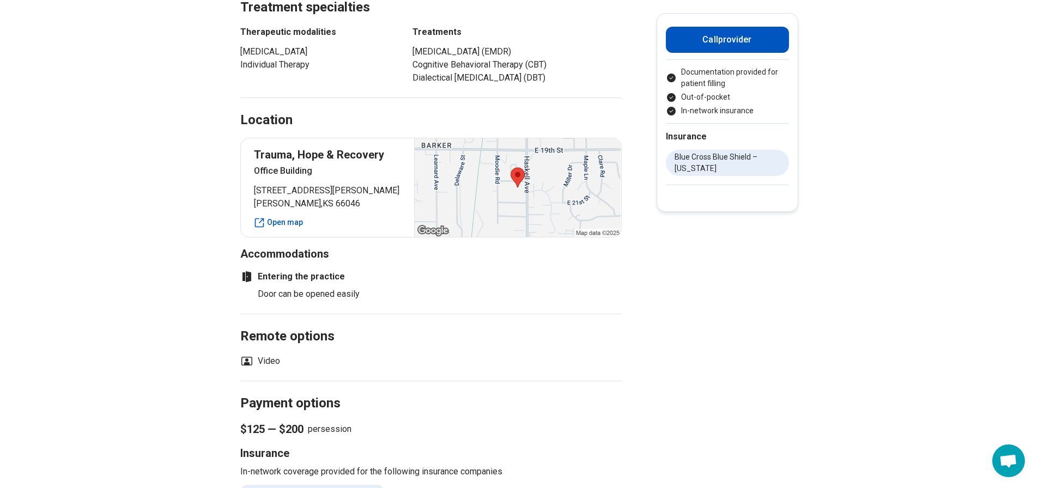
scroll to position [763, 0]
